Goal: Task Accomplishment & Management: Use online tool/utility

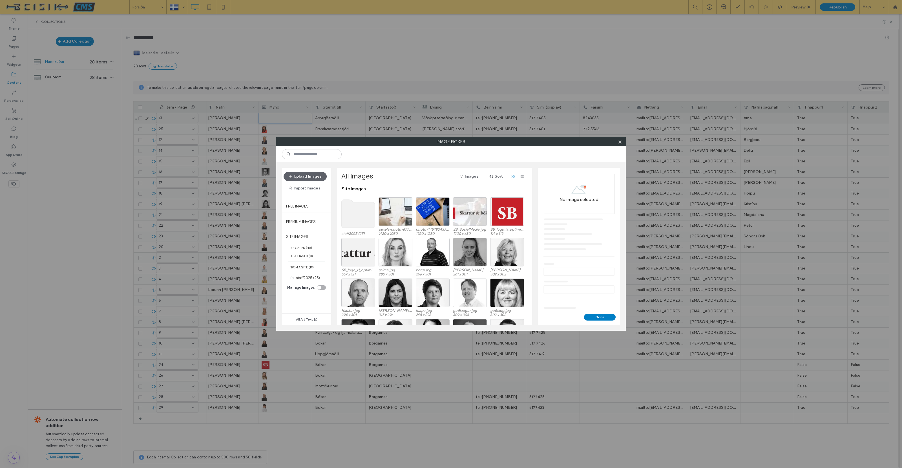
click at [353, 215] on use at bounding box center [359, 214] width 34 height 28
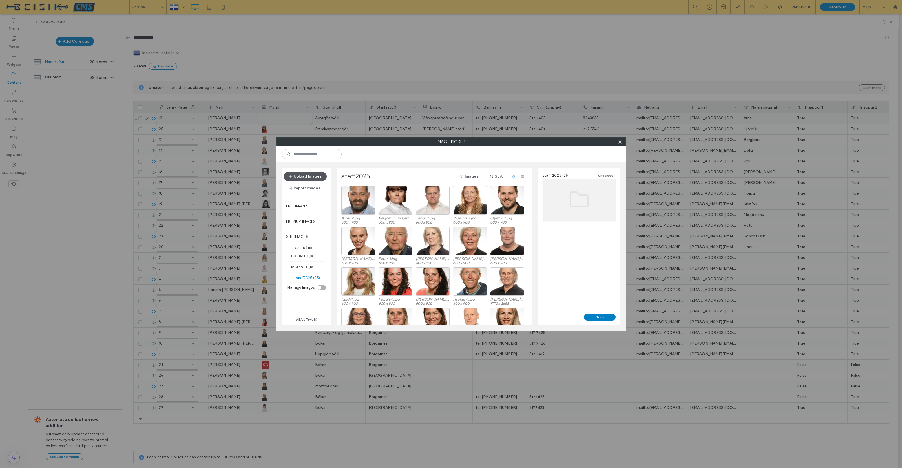
click at [308, 177] on button "Upload Images" at bounding box center [304, 176] width 43 height 9
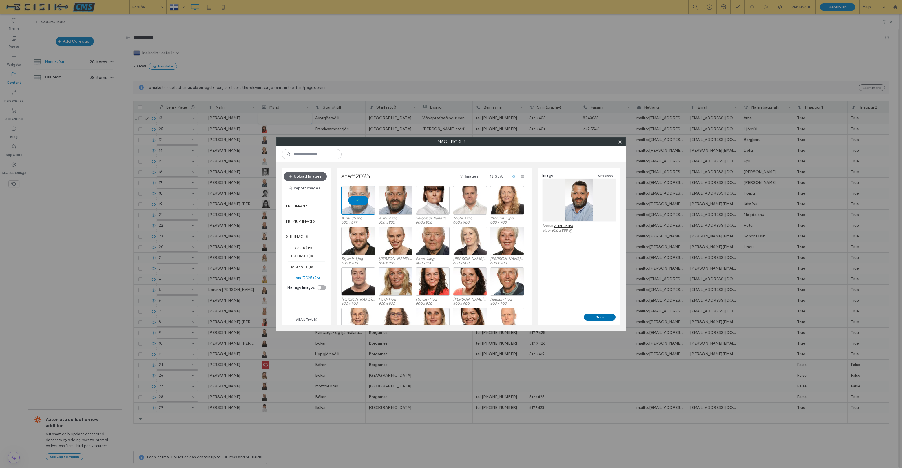
click at [600, 317] on button "Done" at bounding box center [600, 317] width 32 height 7
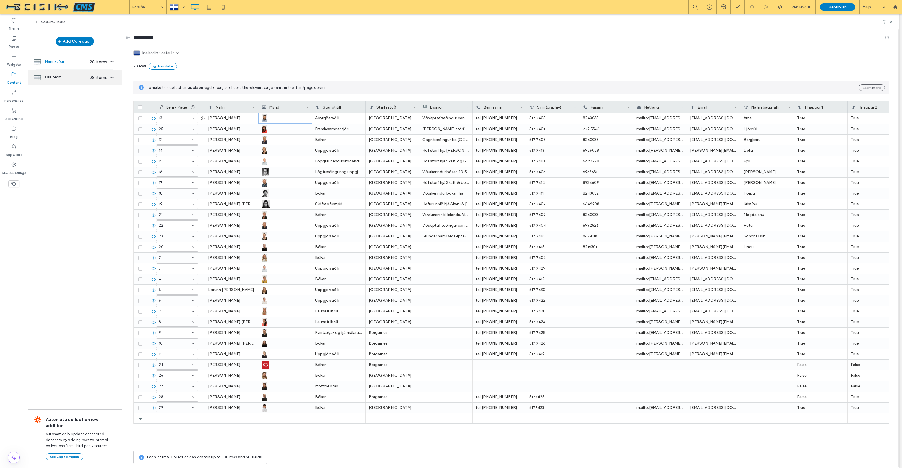
click at [54, 76] on span "Our team" at bounding box center [66, 77] width 43 height 6
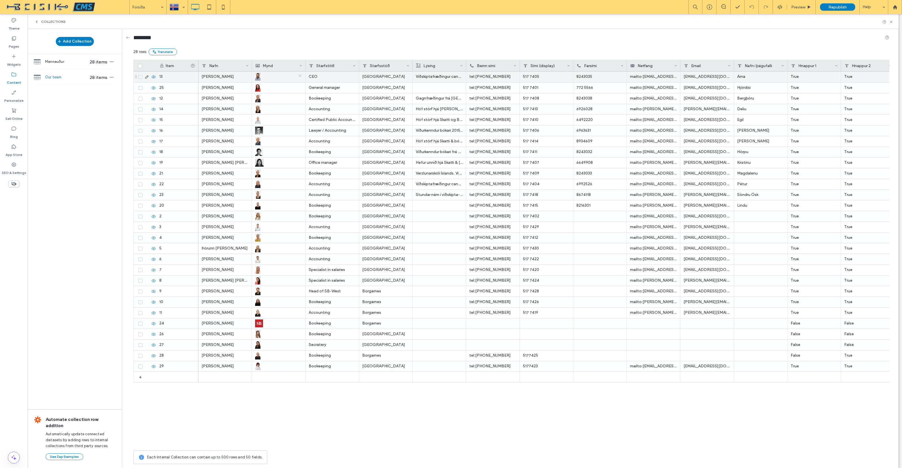
click at [298, 76] on icon at bounding box center [300, 76] width 4 height 4
click at [264, 77] on div at bounding box center [278, 77] width 47 height 10
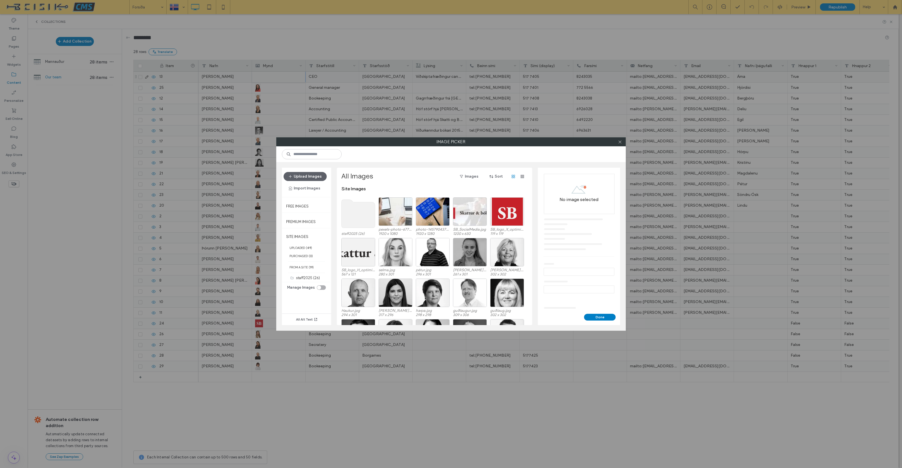
click at [353, 212] on use at bounding box center [359, 214] width 34 height 28
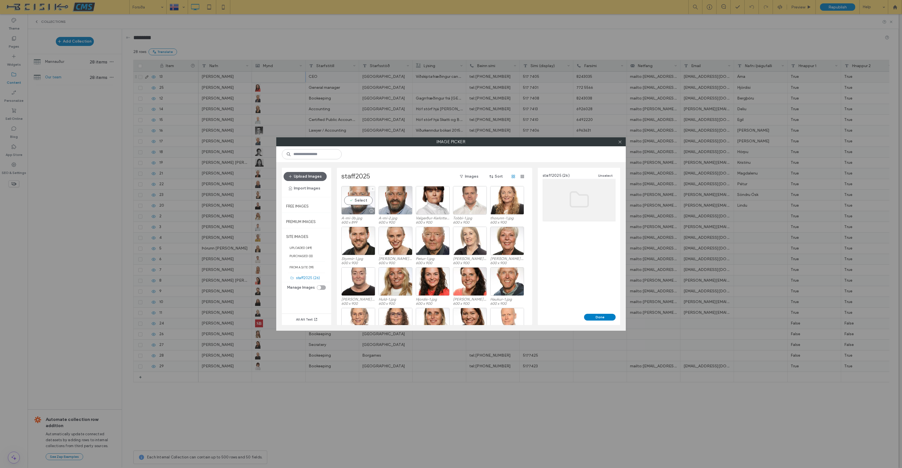
click at [359, 201] on div "Select" at bounding box center [358, 200] width 34 height 28
click at [610, 317] on button "Done" at bounding box center [600, 317] width 32 height 7
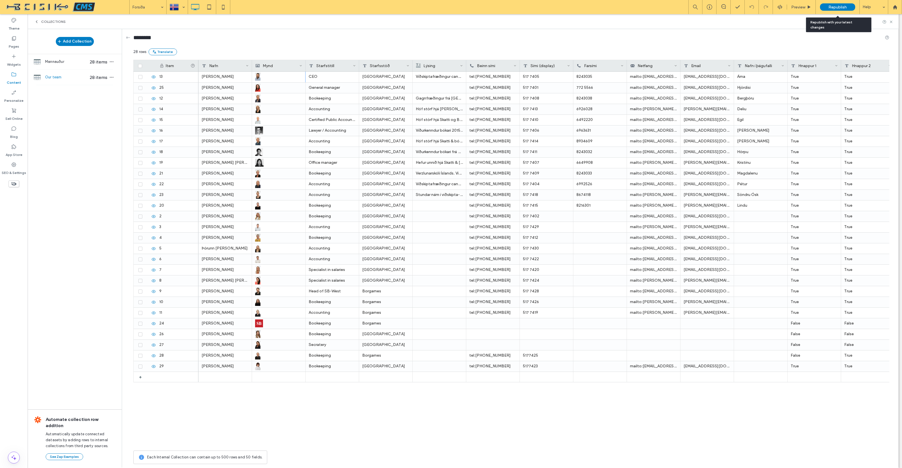
click at [837, 7] on span "Republish" at bounding box center [837, 7] width 18 height 5
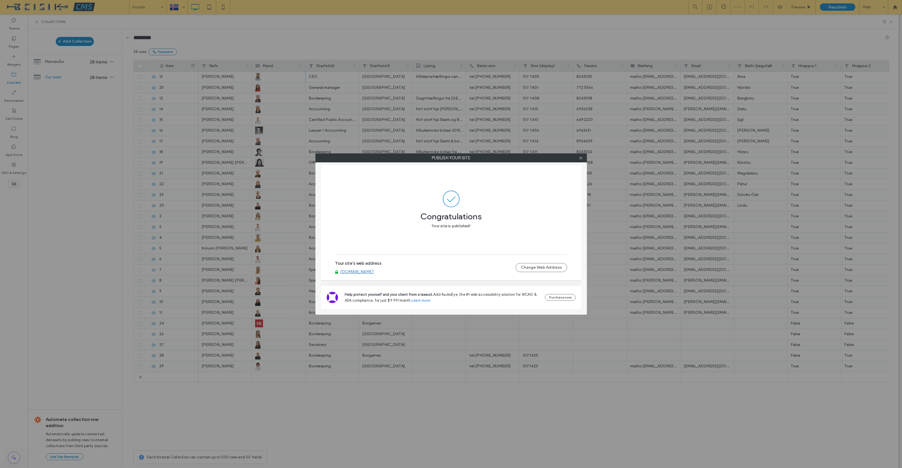
click at [349, 273] on link "[DOMAIN_NAME]" at bounding box center [357, 271] width 34 height 5
